Goal: Task Accomplishment & Management: Complete application form

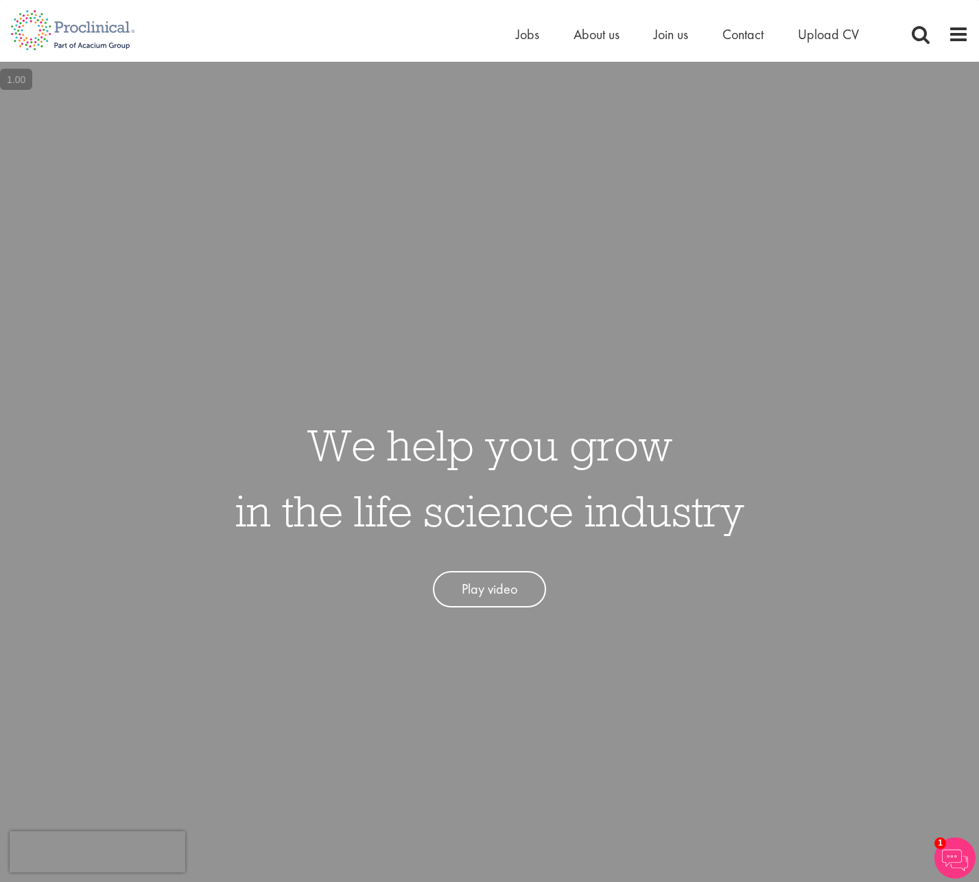
click at [790, 33] on ul "Home Jobs About us Join us Contact Upload CV" at bounding box center [704, 34] width 377 height 21
click at [848, 43] on span "Upload CV" at bounding box center [828, 34] width 61 height 18
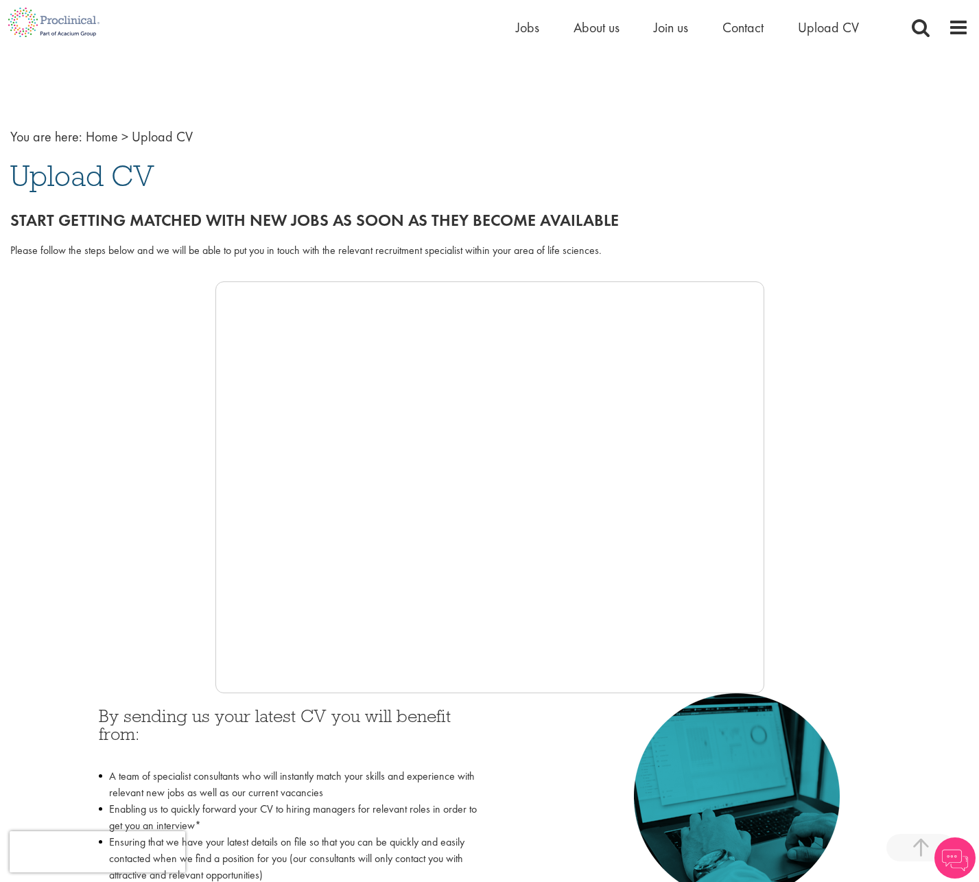
scroll to position [625, 0]
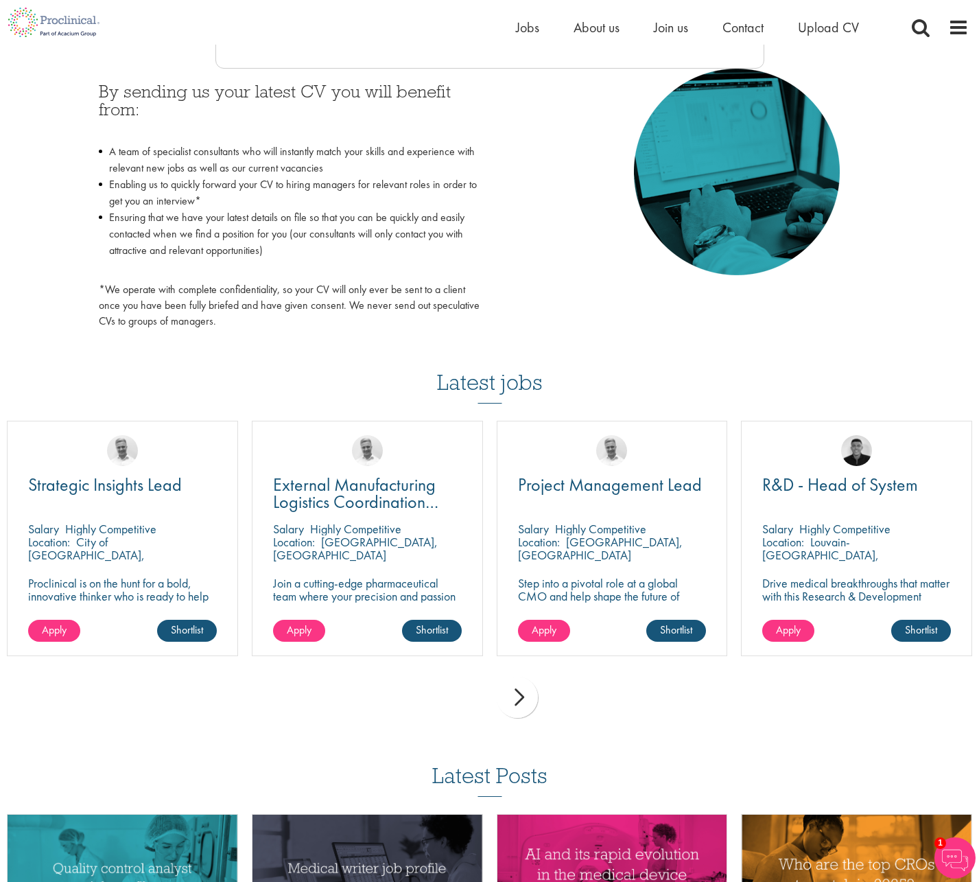
click at [510, 387] on h3 "Latest jobs" at bounding box center [490, 369] width 106 height 67
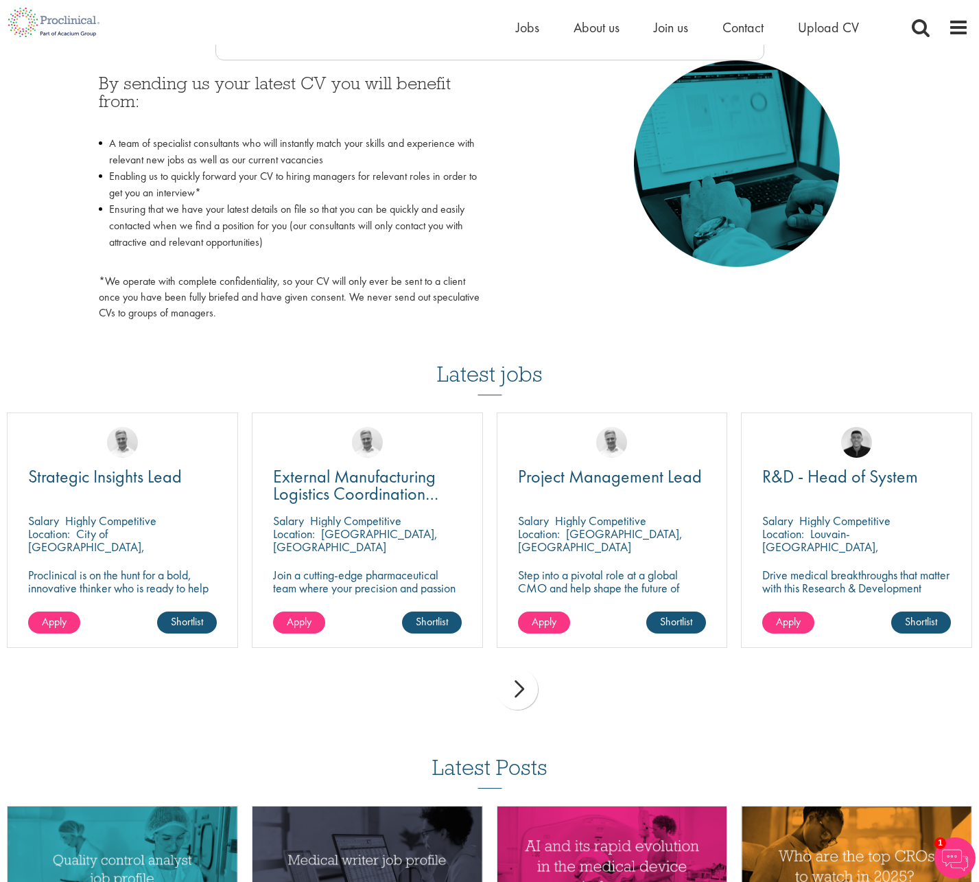
click at [517, 690] on div "next" at bounding box center [517, 688] width 41 height 41
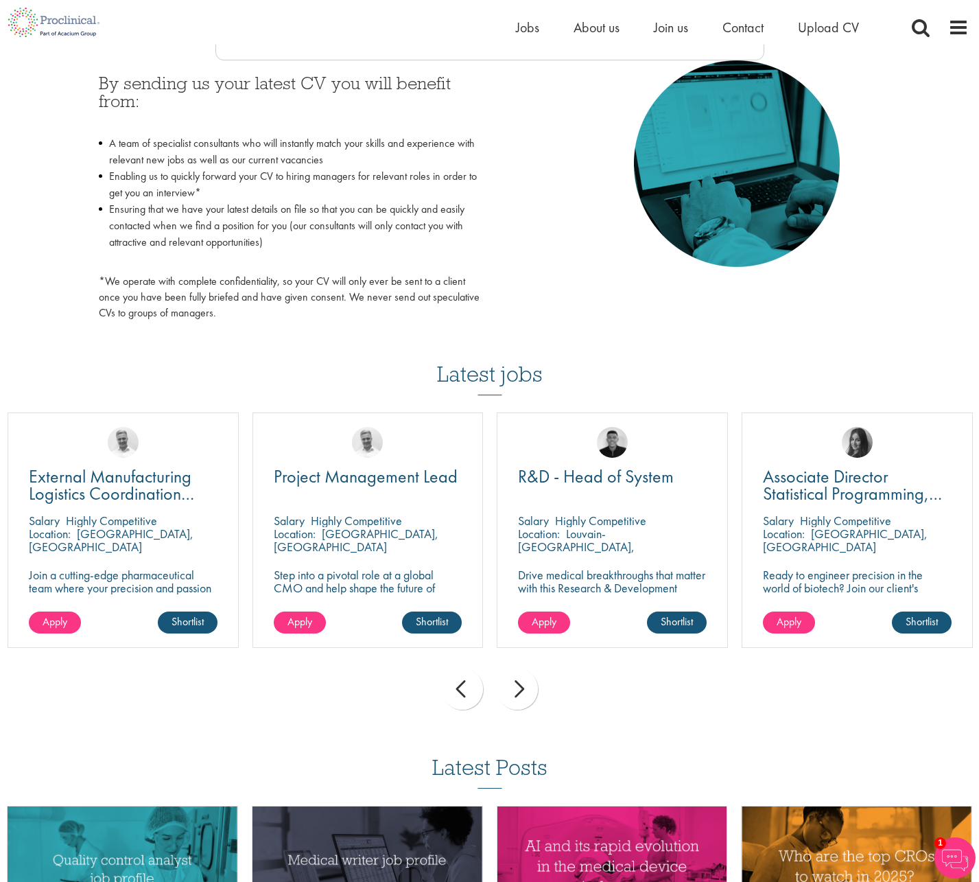
click at [534, 714] on div "prev next" at bounding box center [489, 692] width 979 height 60
click at [520, 704] on div "next" at bounding box center [517, 688] width 41 height 41
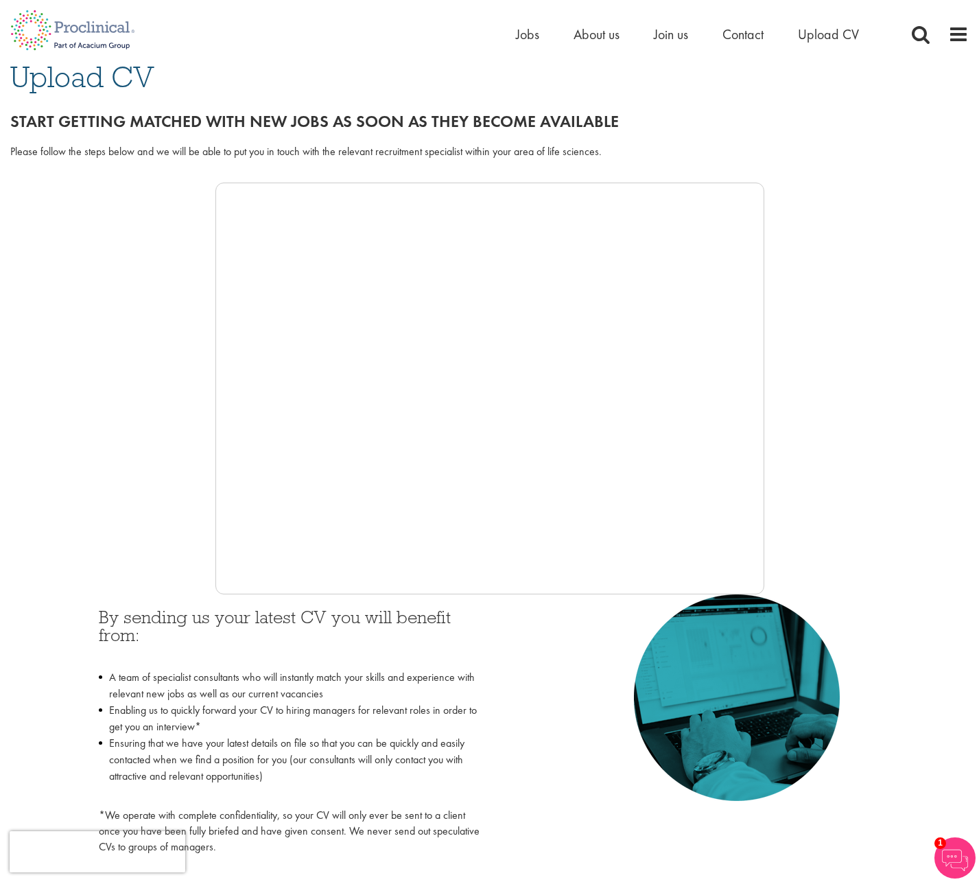
scroll to position [0, 0]
